Goal: Information Seeking & Learning: Learn about a topic

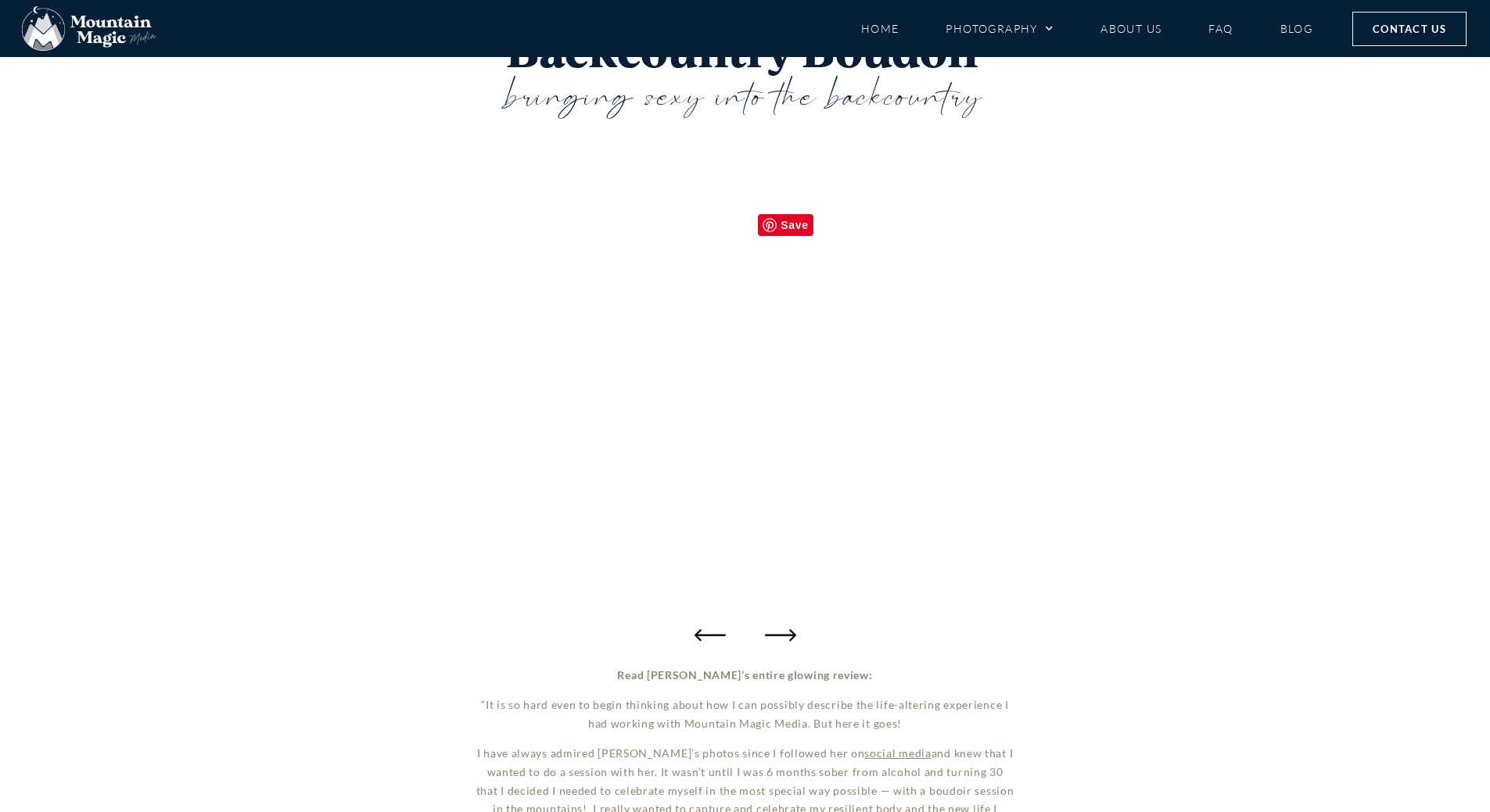
scroll to position [156, 0]
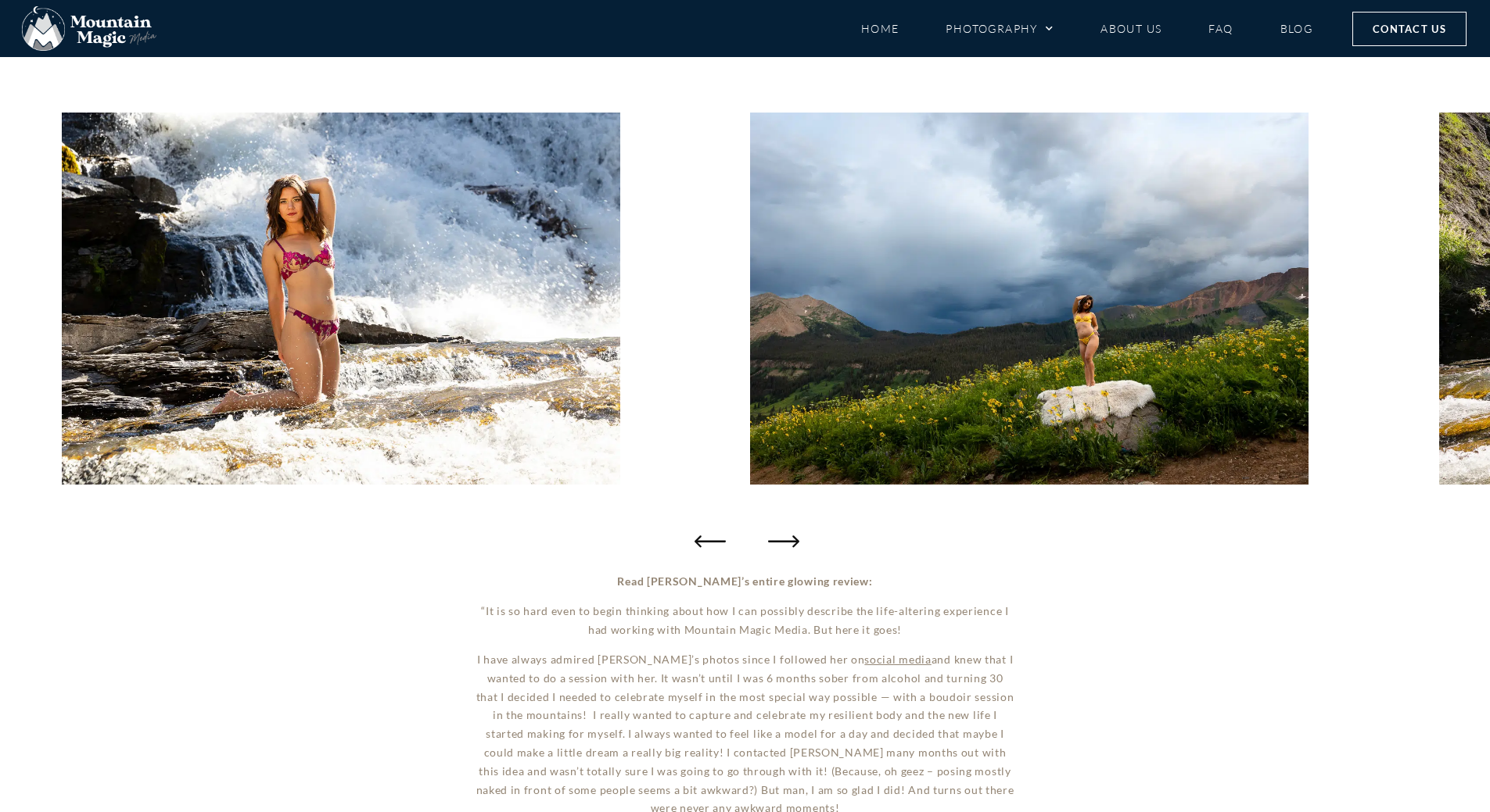
click at [771, 545] on icon "Next slide" at bounding box center [784, 541] width 31 height 31
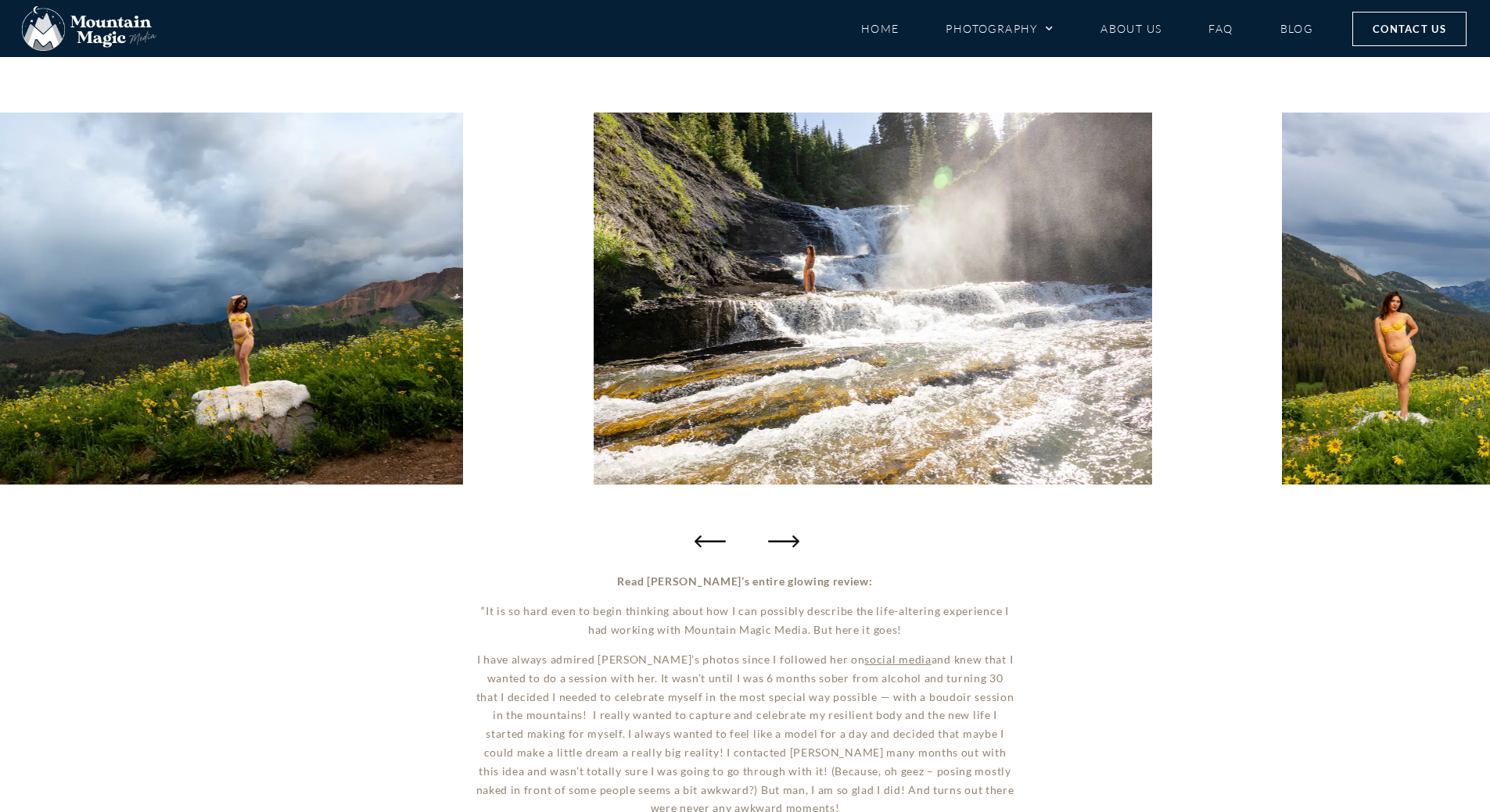
click at [776, 544] on icon "Next slide" at bounding box center [784, 541] width 31 height 31
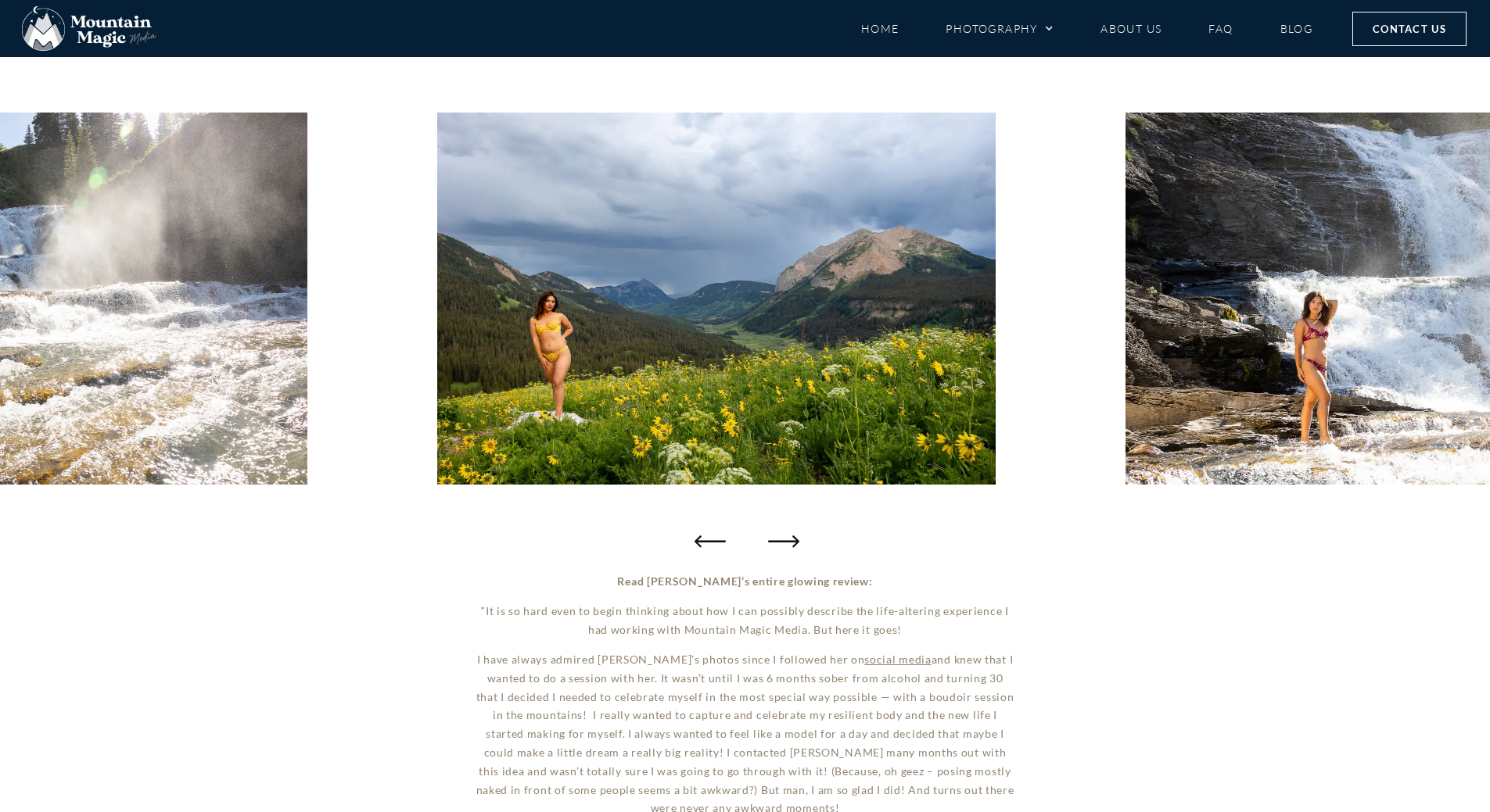
click at [776, 544] on icon "Next slide" at bounding box center [784, 541] width 31 height 31
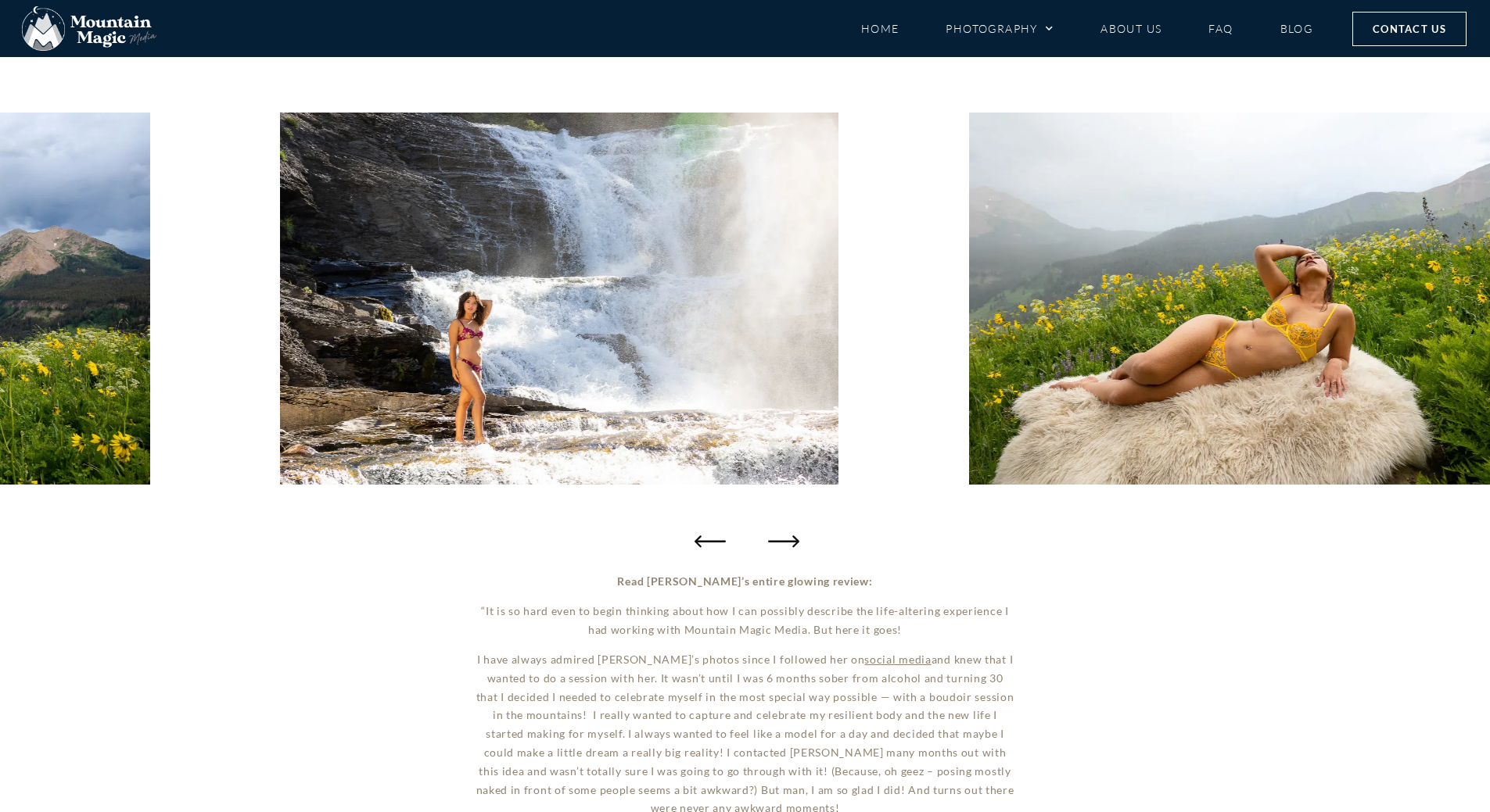
click at [776, 544] on icon "Next slide" at bounding box center [784, 541] width 31 height 31
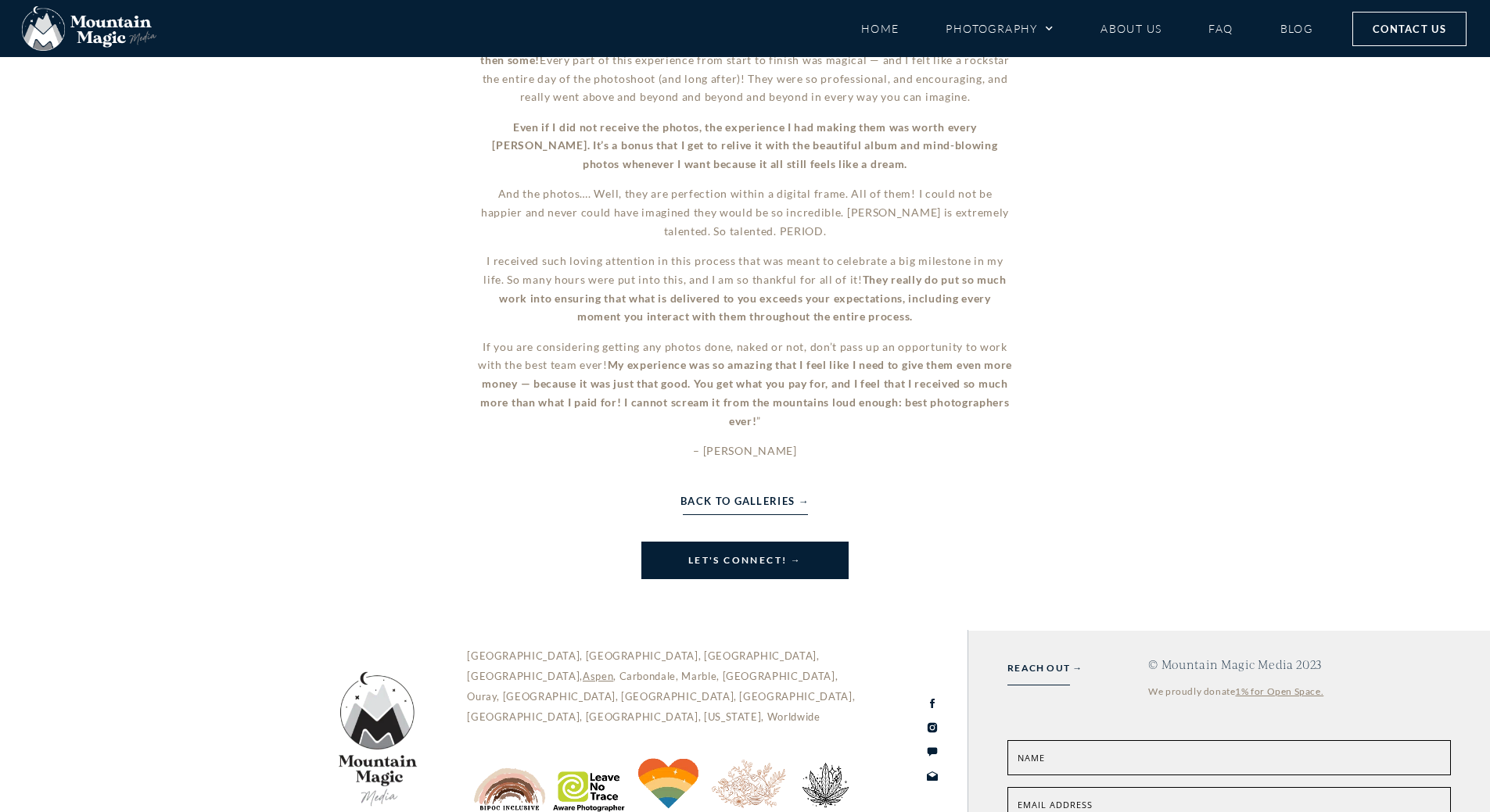
scroll to position [1017, 0]
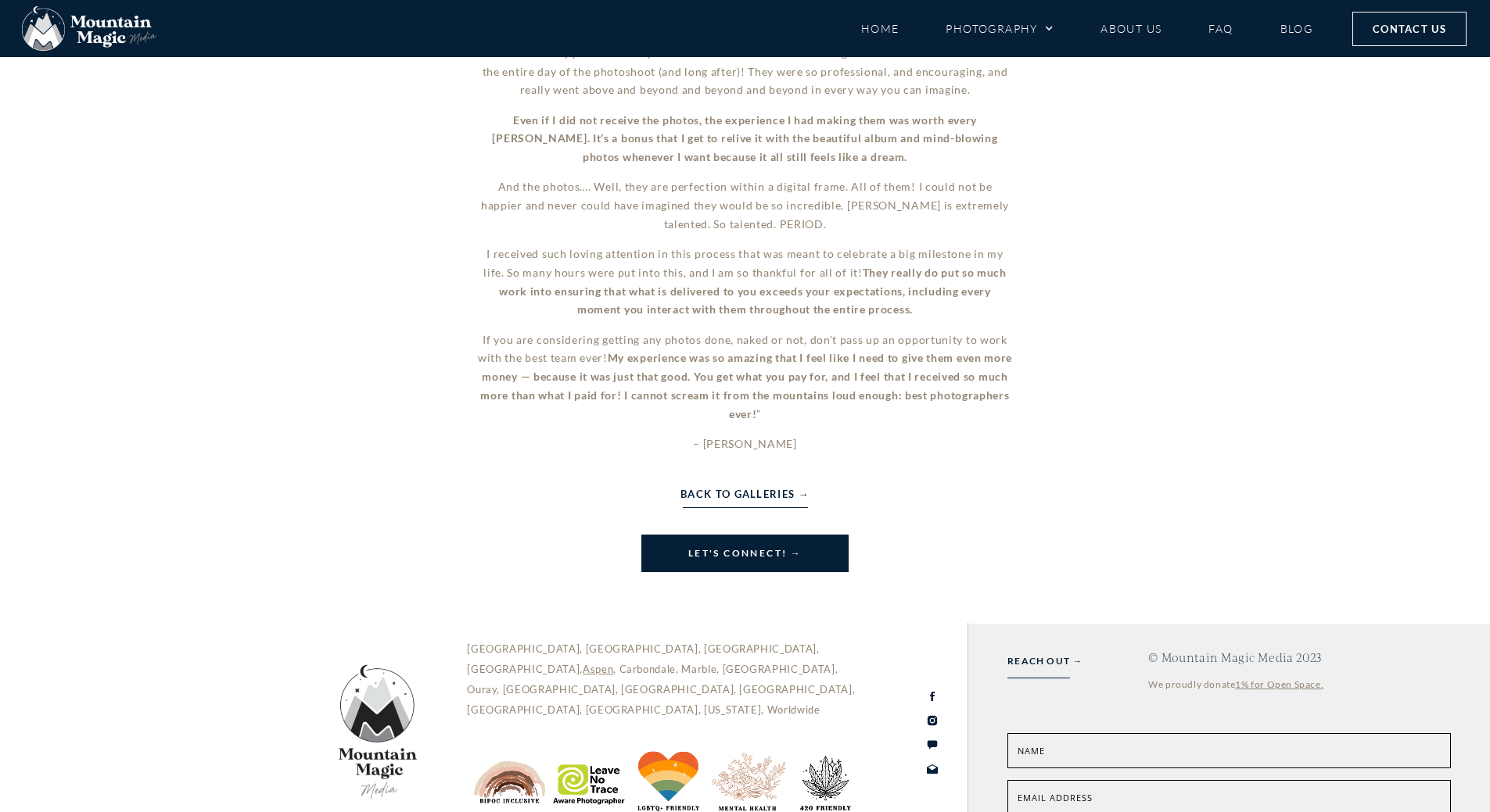
click at [755, 496] on link "Back to Galleries →" at bounding box center [745, 494] width 129 height 17
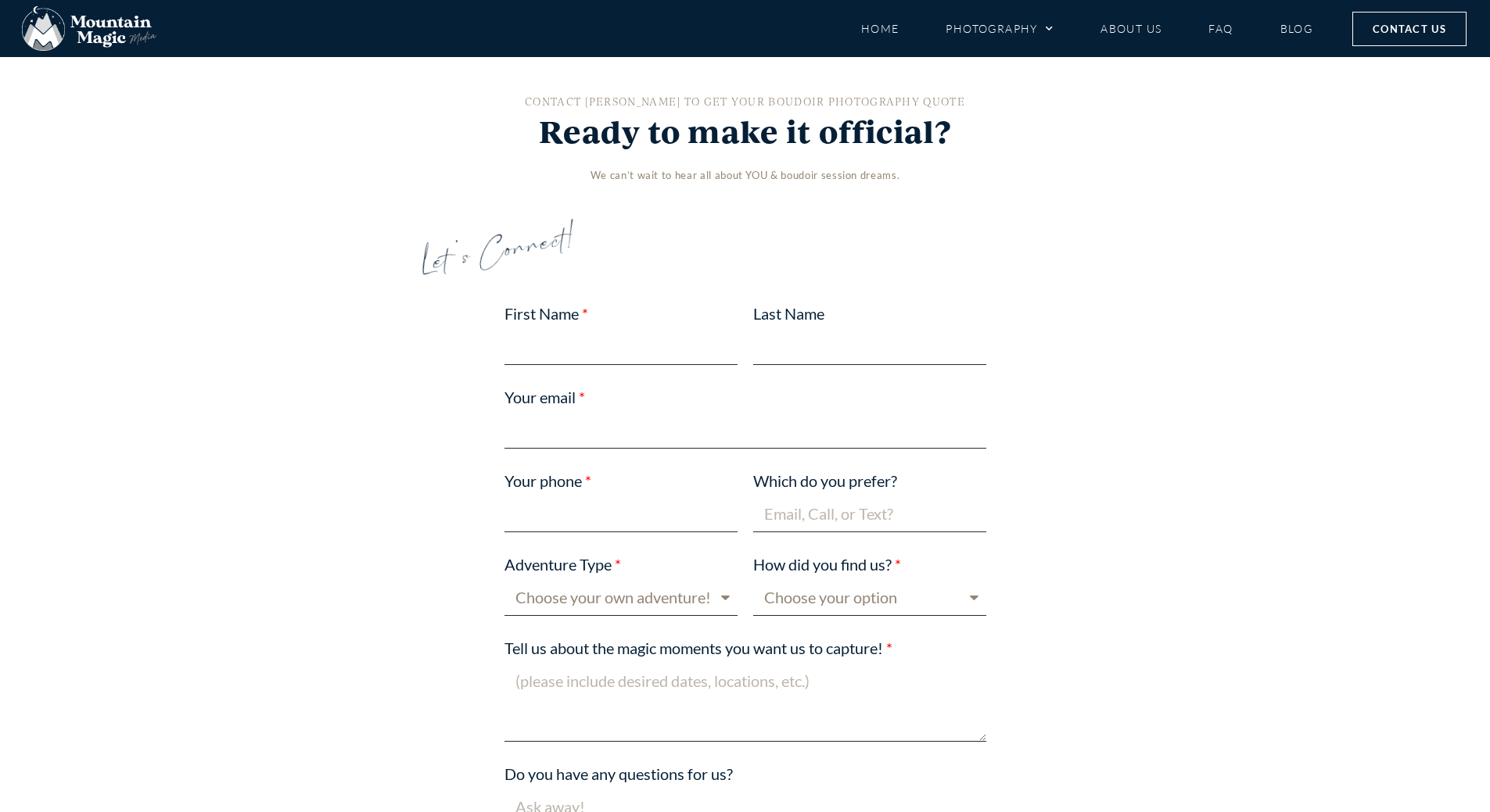
scroll to position [3564, 0]
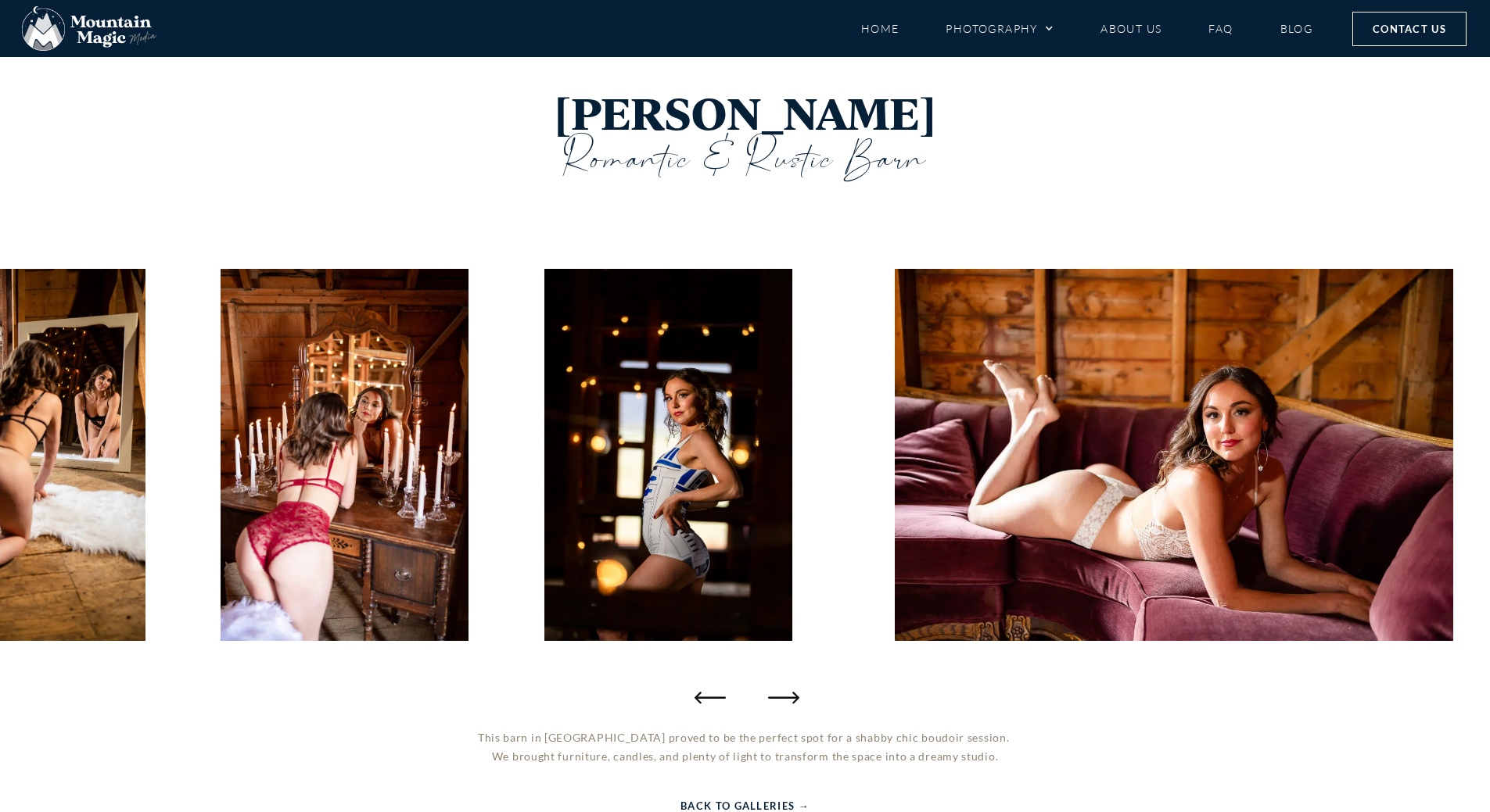
click at [776, 696] on icon "Next slide" at bounding box center [784, 697] width 31 height 31
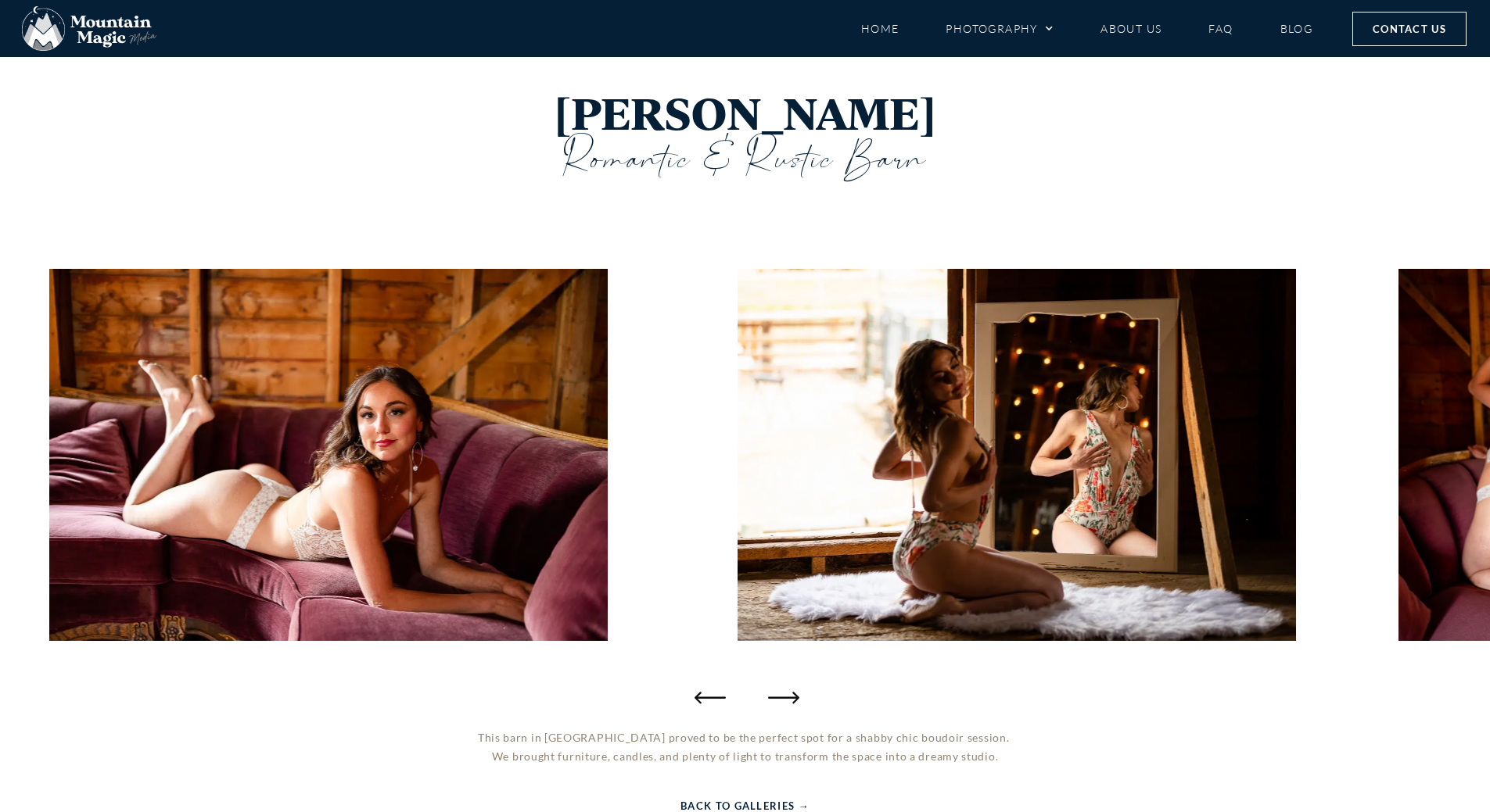
click at [776, 696] on icon "Next slide" at bounding box center [784, 697] width 31 height 31
click at [1026, 28] on link "Photography" at bounding box center [1000, 28] width 108 height 28
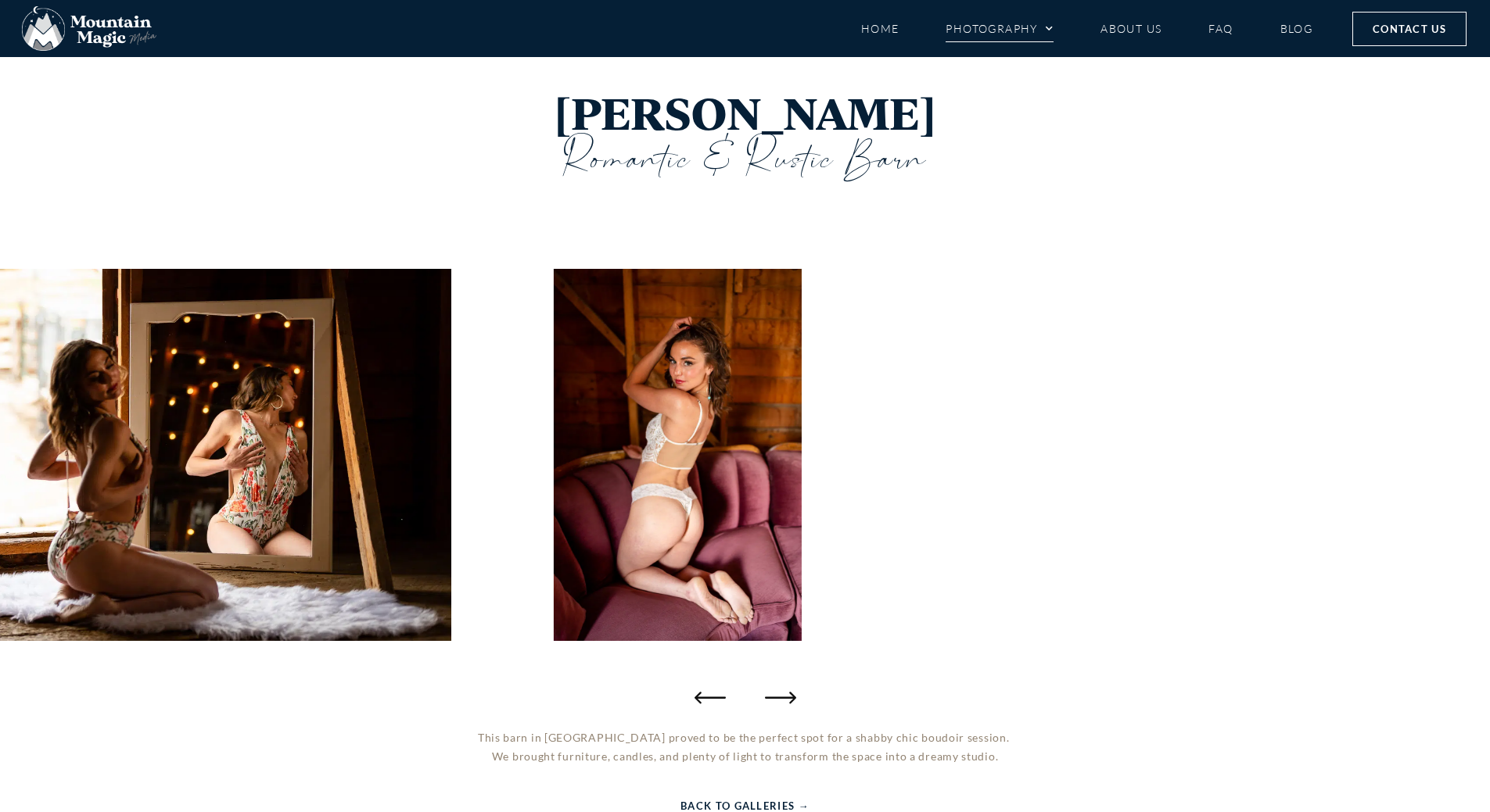
click at [1026, 28] on link "Photography" at bounding box center [1000, 28] width 108 height 28
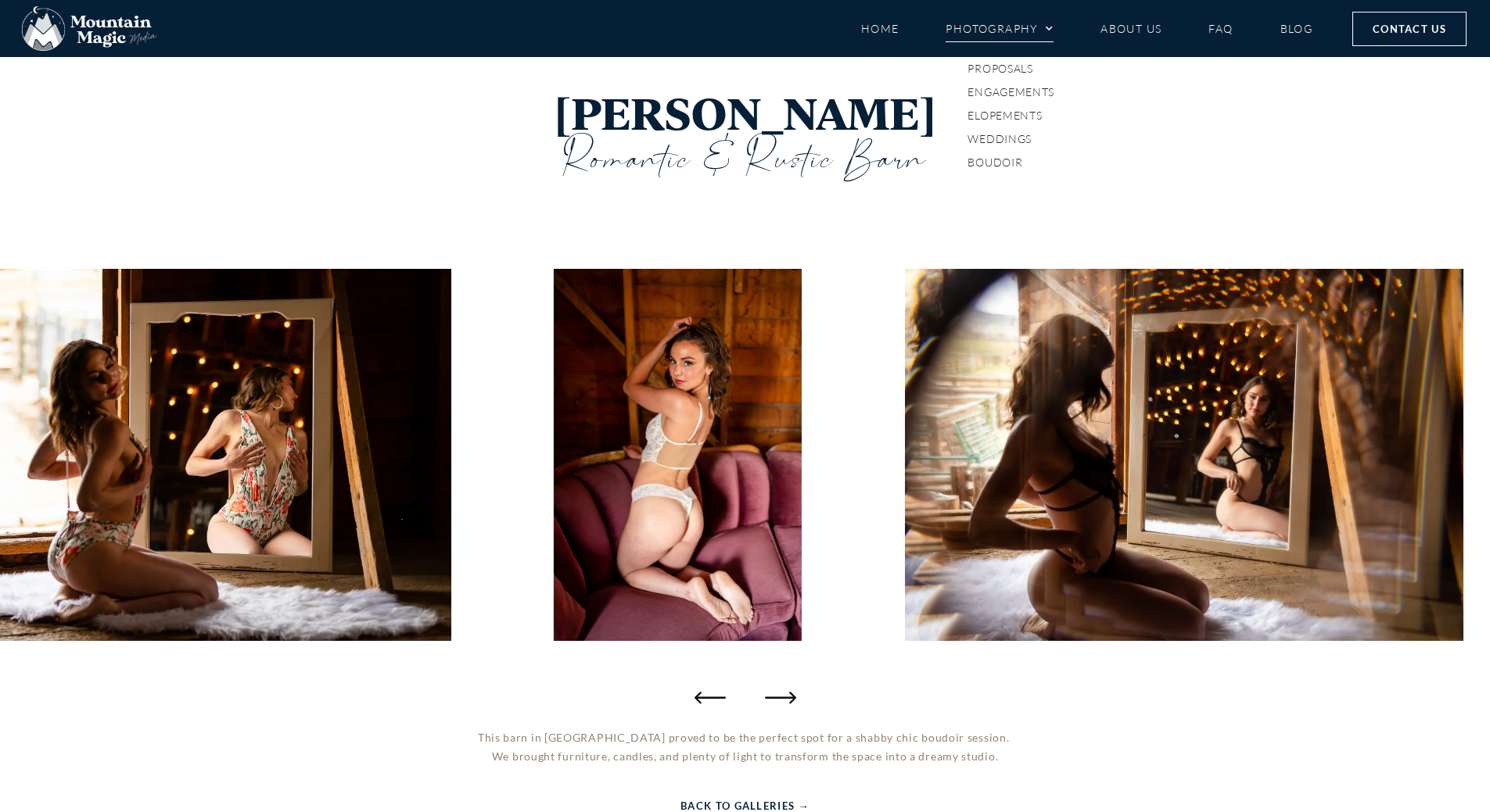
click at [1042, 26] on span "Menu" at bounding box center [1045, 28] width 16 height 23
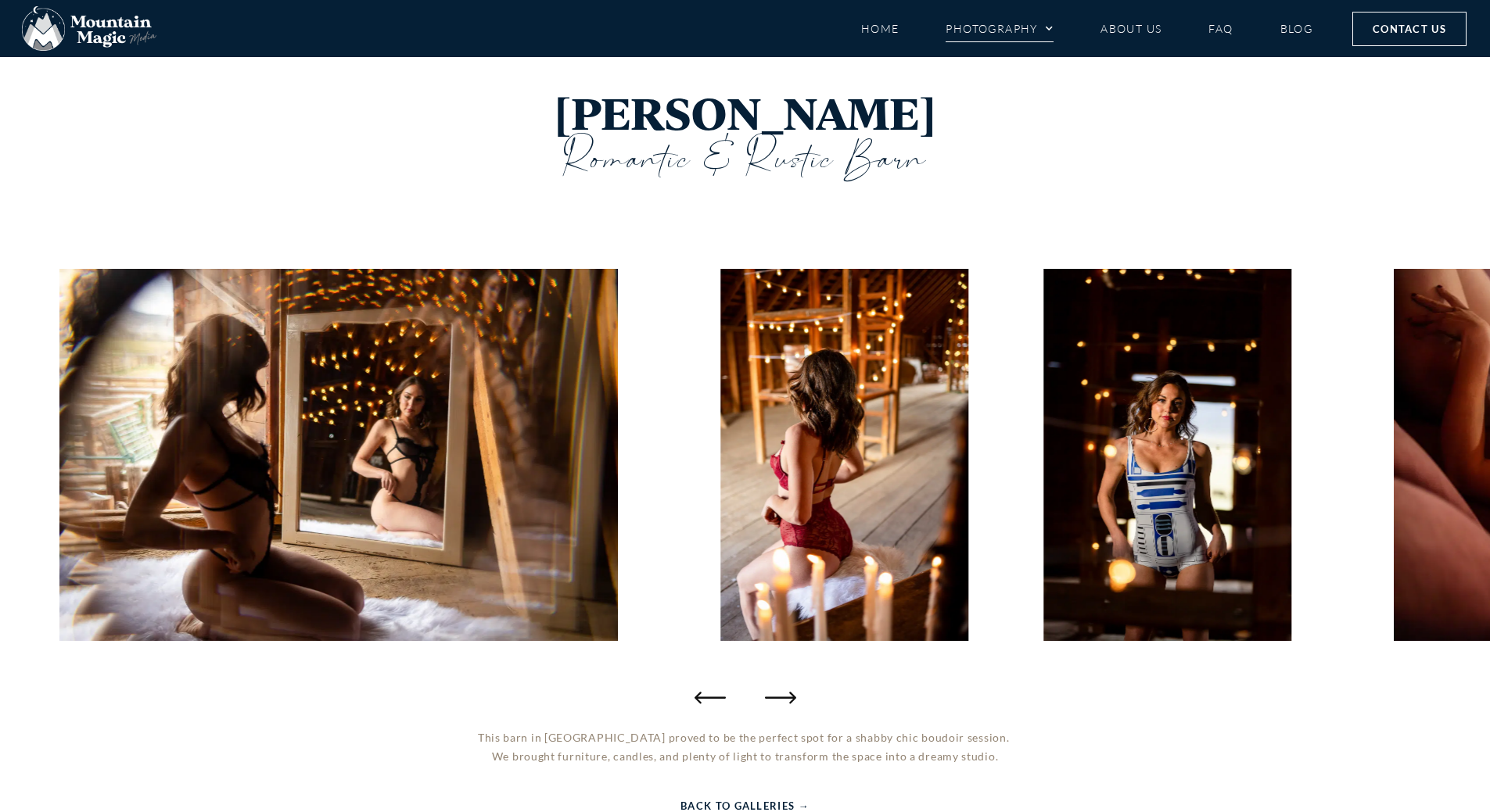
click at [1042, 26] on span "Menu" at bounding box center [1045, 28] width 16 height 23
click at [997, 165] on link "Boudoir" at bounding box center [1008, 162] width 124 height 23
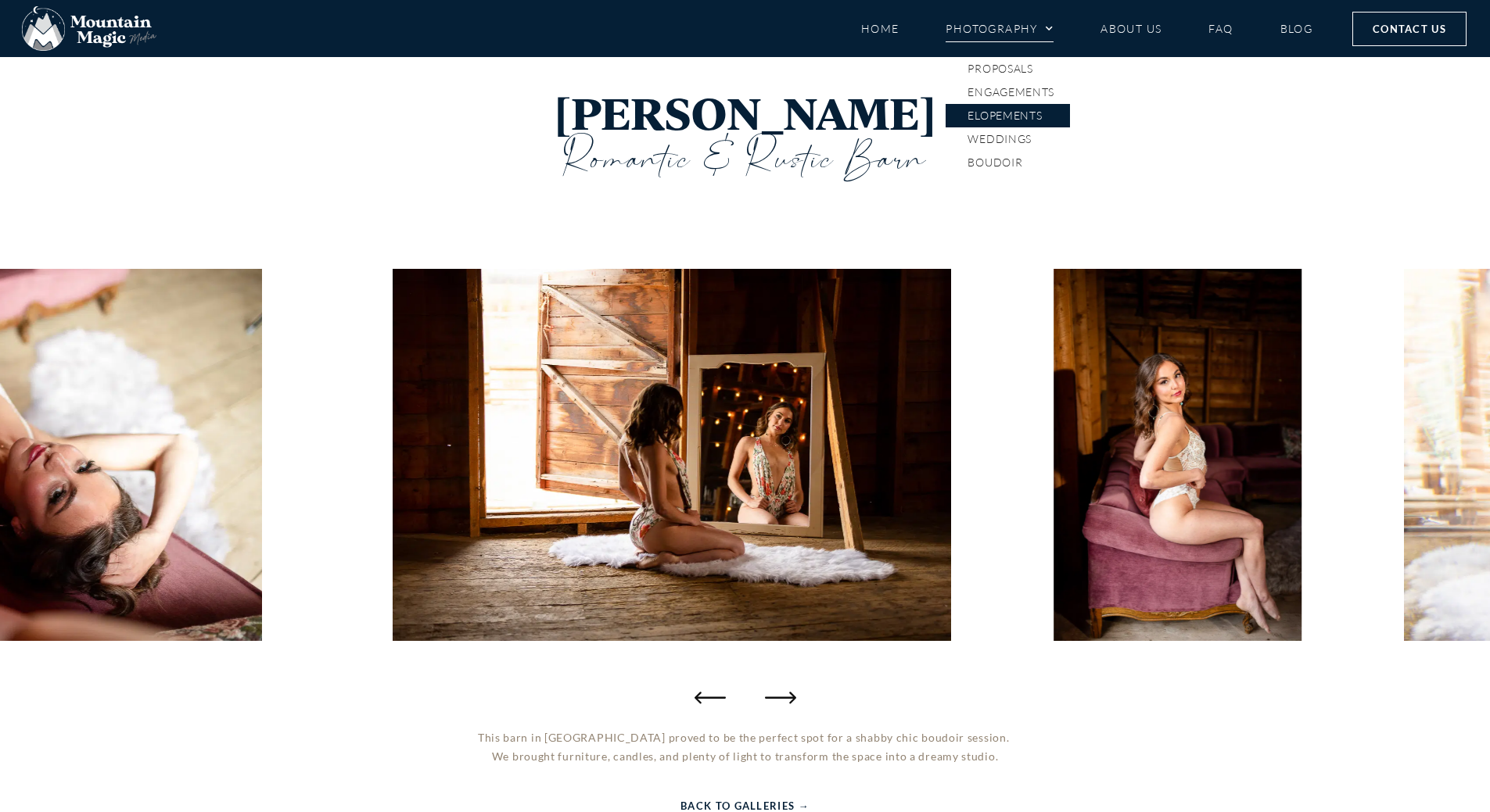
click at [1035, 119] on link "Elopements" at bounding box center [1008, 116] width 124 height 23
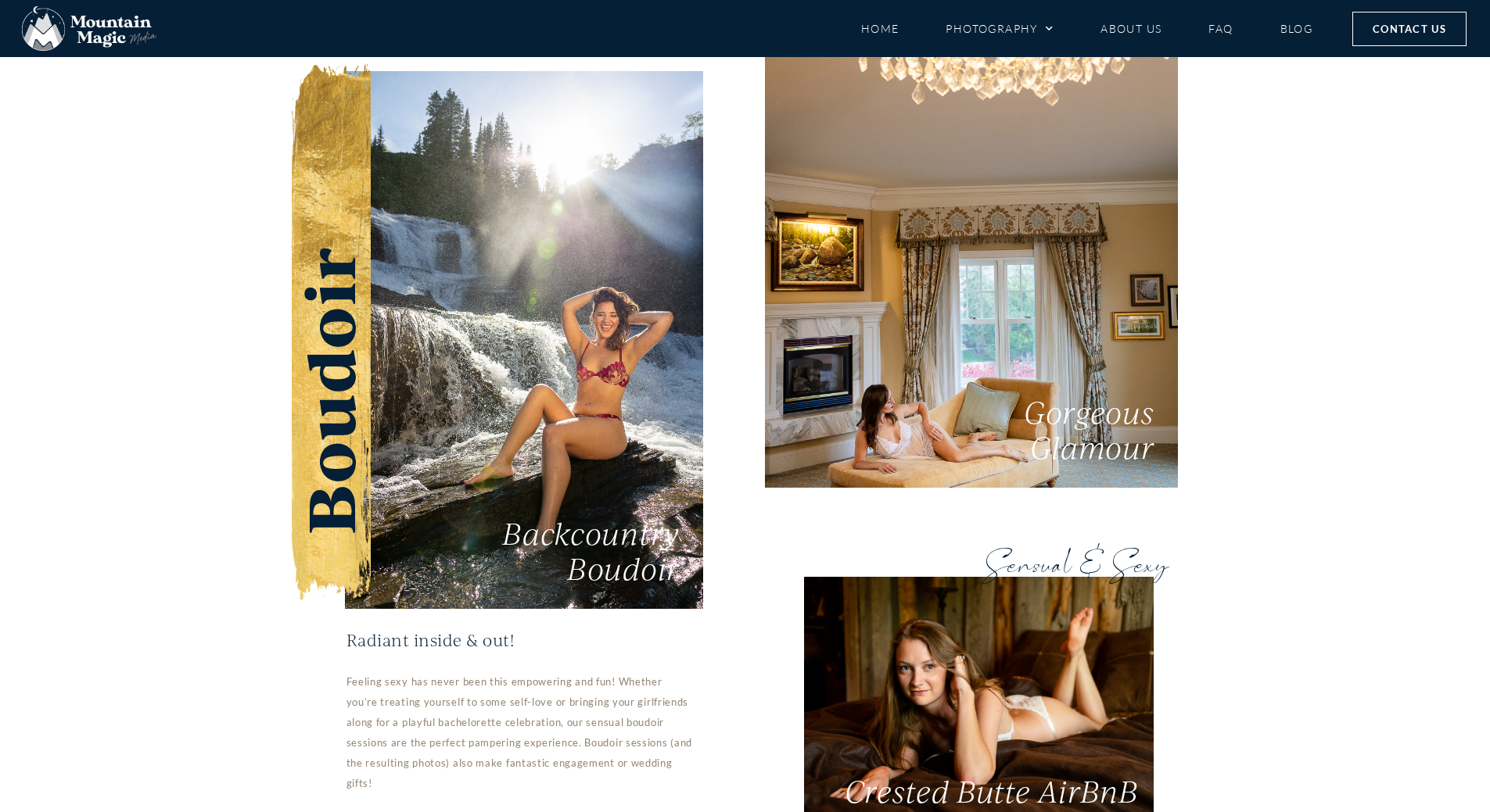
scroll to position [2924, 0]
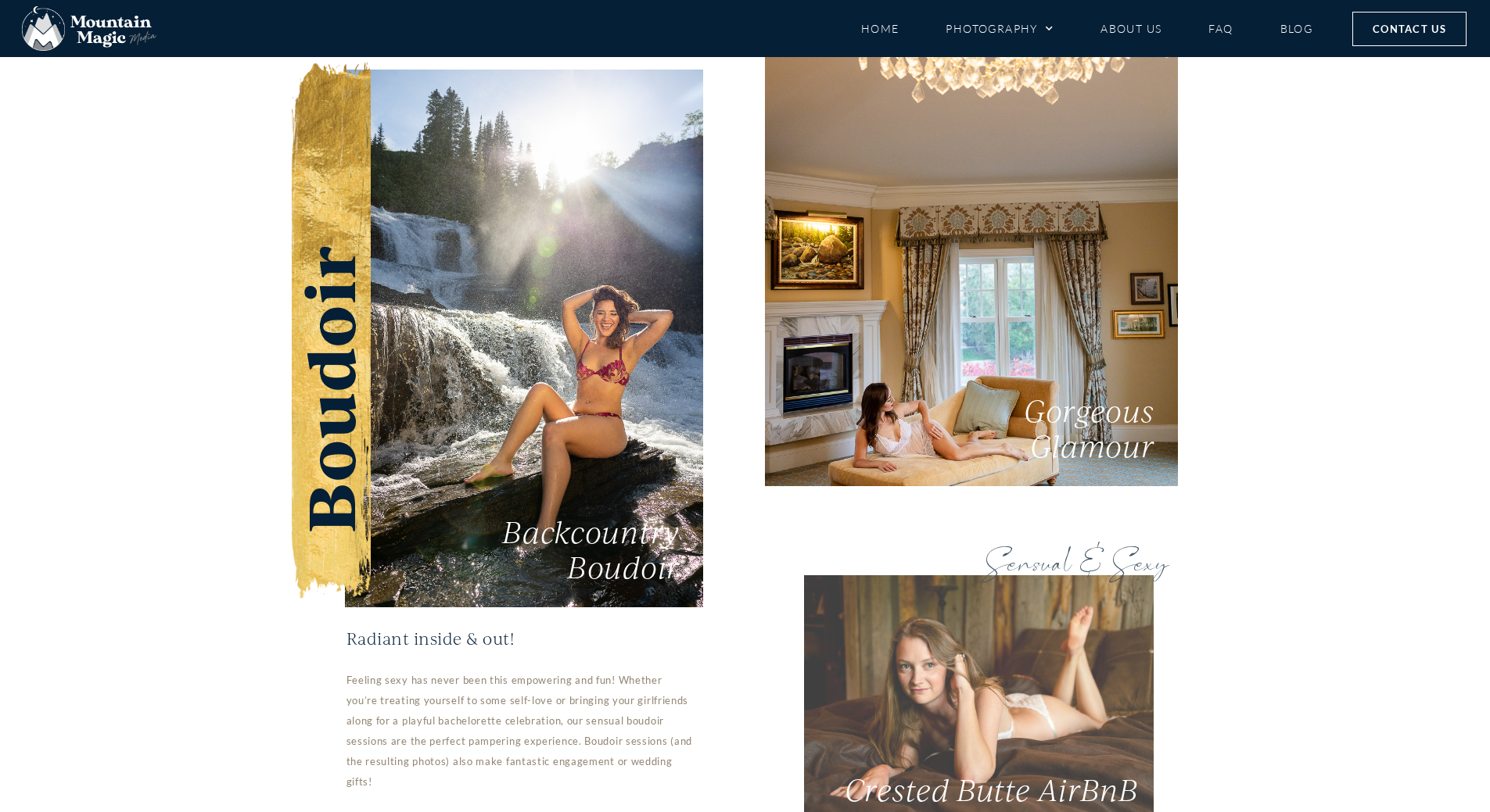
click at [1055, 771] on span "Crested Butte AirBnB" at bounding box center [992, 789] width 294 height 37
